Goal: Transaction & Acquisition: Download file/media

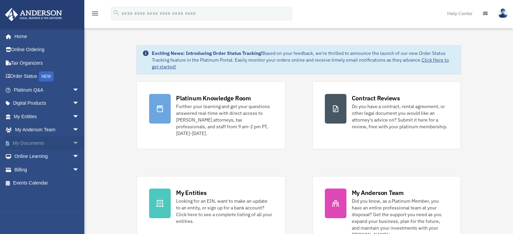
click at [58, 144] on link "My Documents arrow_drop_down" at bounding box center [47, 142] width 85 height 13
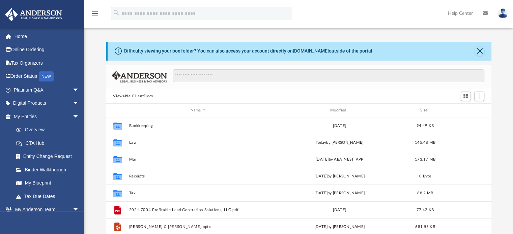
scroll to position [148, 380]
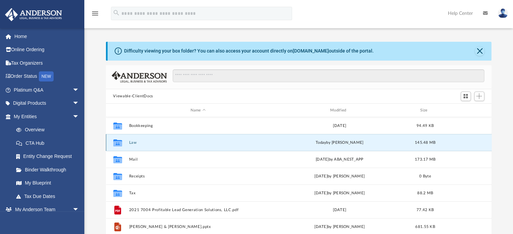
click at [131, 144] on button "Law" at bounding box center [198, 143] width 138 height 4
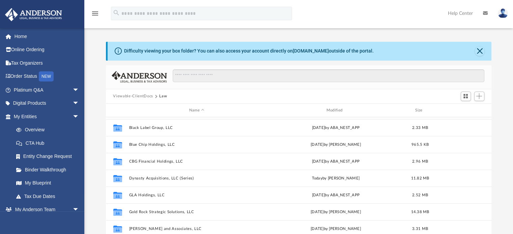
scroll to position [81, 0]
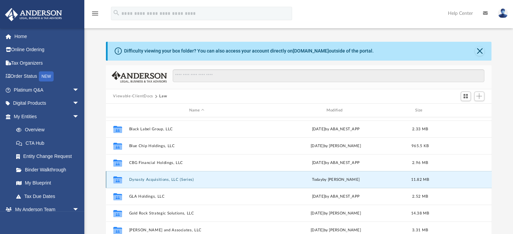
click at [178, 179] on button "Dynasty Acquisitions, LLC (Series)" at bounding box center [197, 180] width 136 height 4
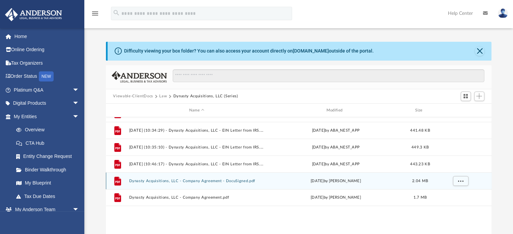
scroll to position [0, 0]
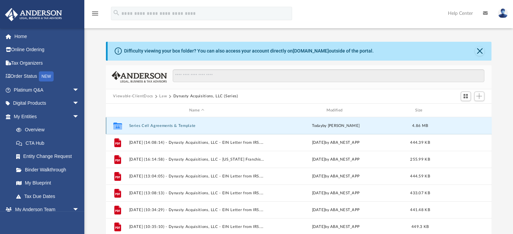
click at [179, 125] on button "Series Cell Agreements & Template" at bounding box center [197, 126] width 136 height 4
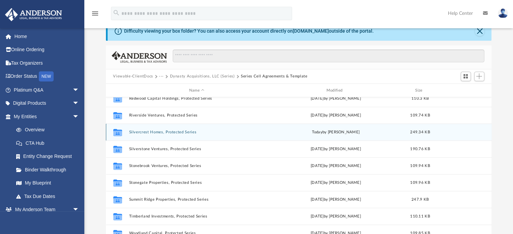
scroll to position [357, 0]
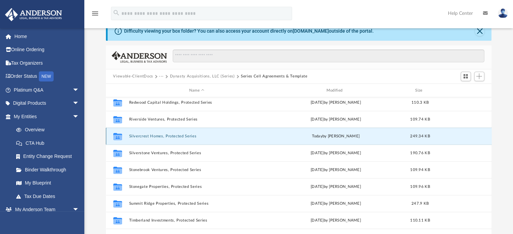
click at [155, 134] on button "Silvercrest Homes, Protected Series" at bounding box center [197, 136] width 136 height 4
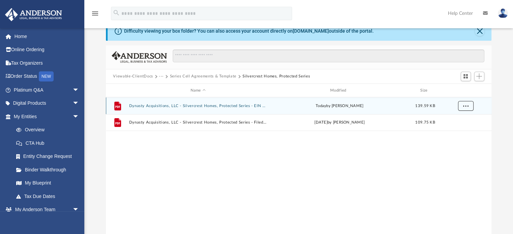
click at [472, 109] on button "More options" at bounding box center [465, 106] width 16 height 10
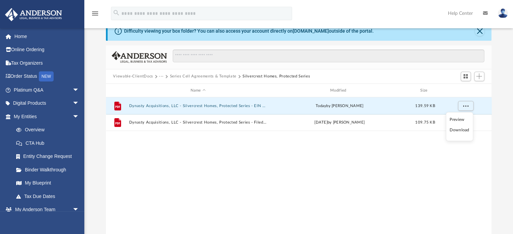
click at [453, 133] on li "Download" at bounding box center [459, 130] width 20 height 7
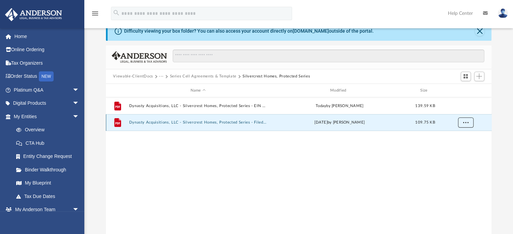
click at [463, 122] on span "More options" at bounding box center [464, 123] width 5 height 4
click at [457, 146] on li "Download" at bounding box center [459, 147] width 20 height 7
